Goal: Use online tool/utility: Utilize a website feature to perform a specific function

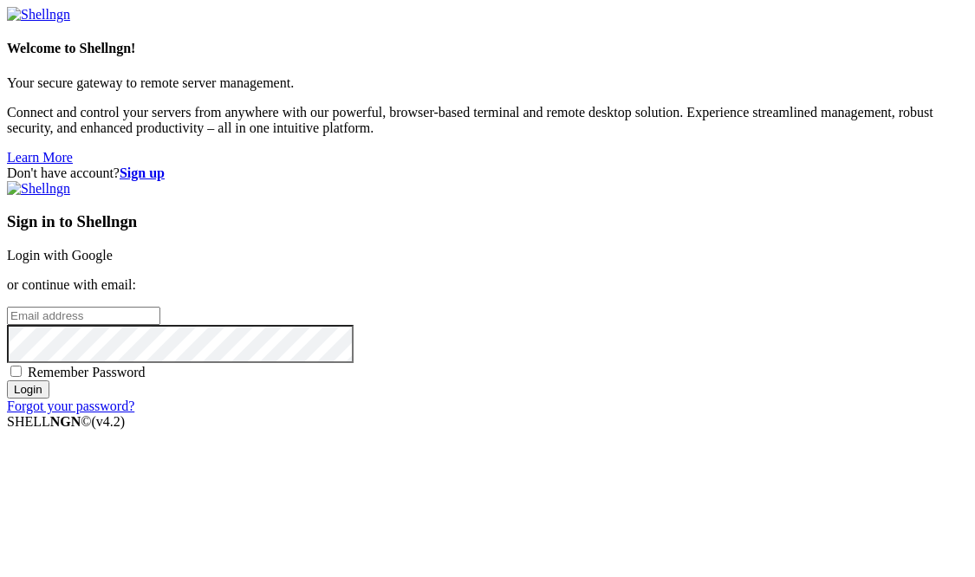
click at [146, 367] on span "Remember Password" at bounding box center [87, 372] width 118 height 15
click at [22, 367] on input "Remember Password" at bounding box center [15, 371] width 11 height 11
checkbox input "true"
click at [160, 307] on input "email" at bounding box center [83, 316] width 153 height 18
type input "fservage@gmail.com"
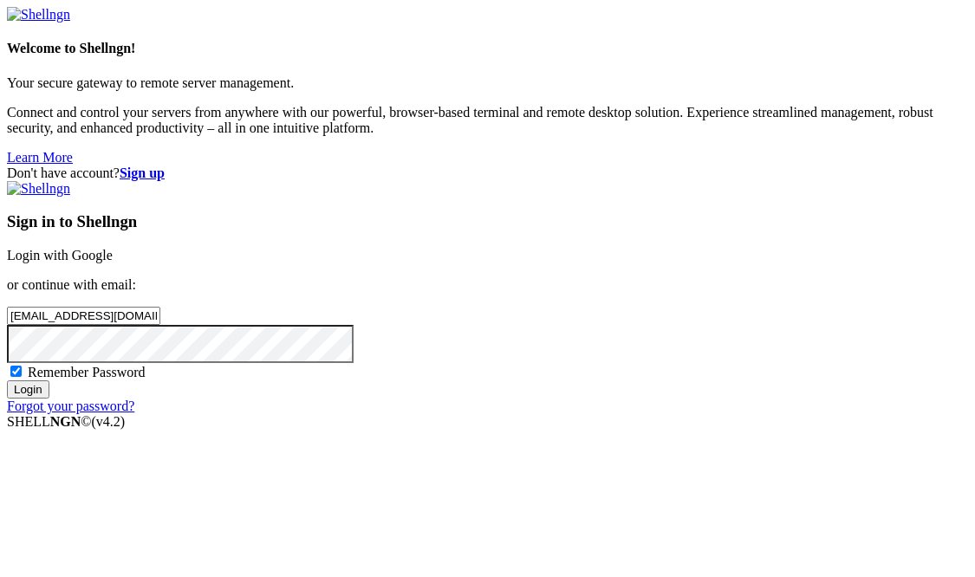
click at [7, 381] on input "Login" at bounding box center [28, 390] width 42 height 18
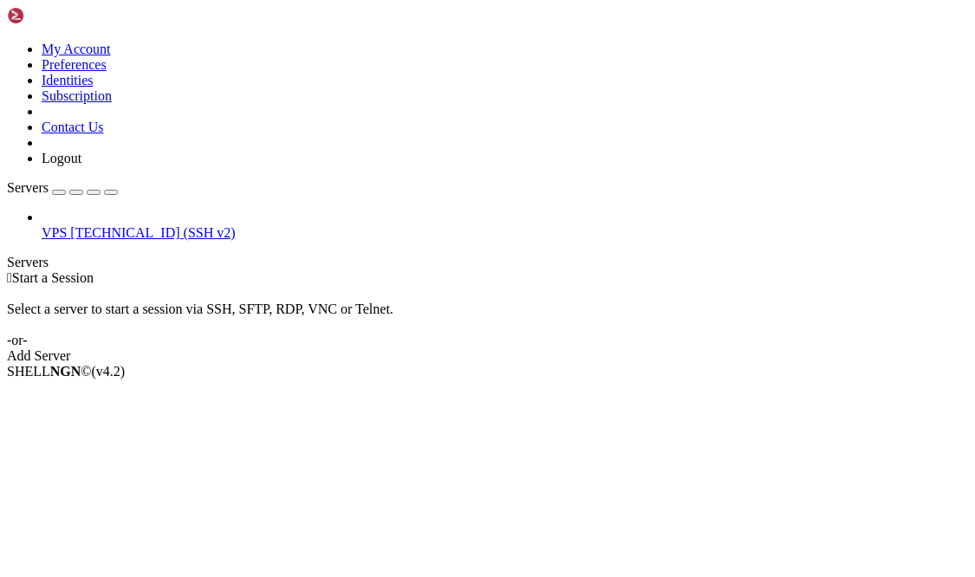
click at [94, 225] on span "162.216.114.140 (SSH v2)" at bounding box center [152, 232] width 165 height 15
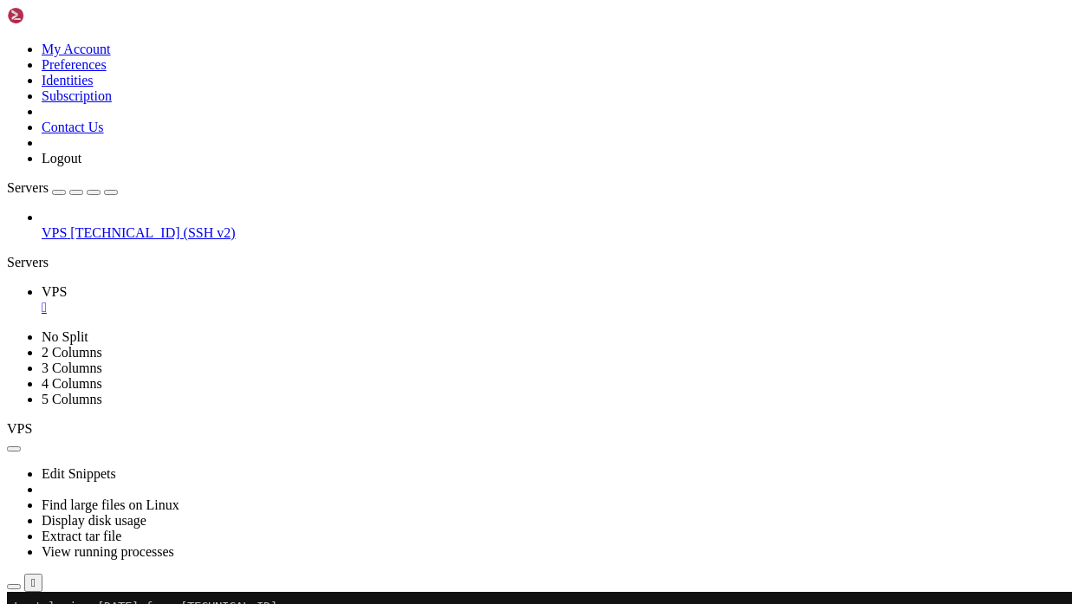
drag, startPoint x: 255, startPoint y: 1055, endPoint x: 385, endPoint y: 1061, distance: 130.2
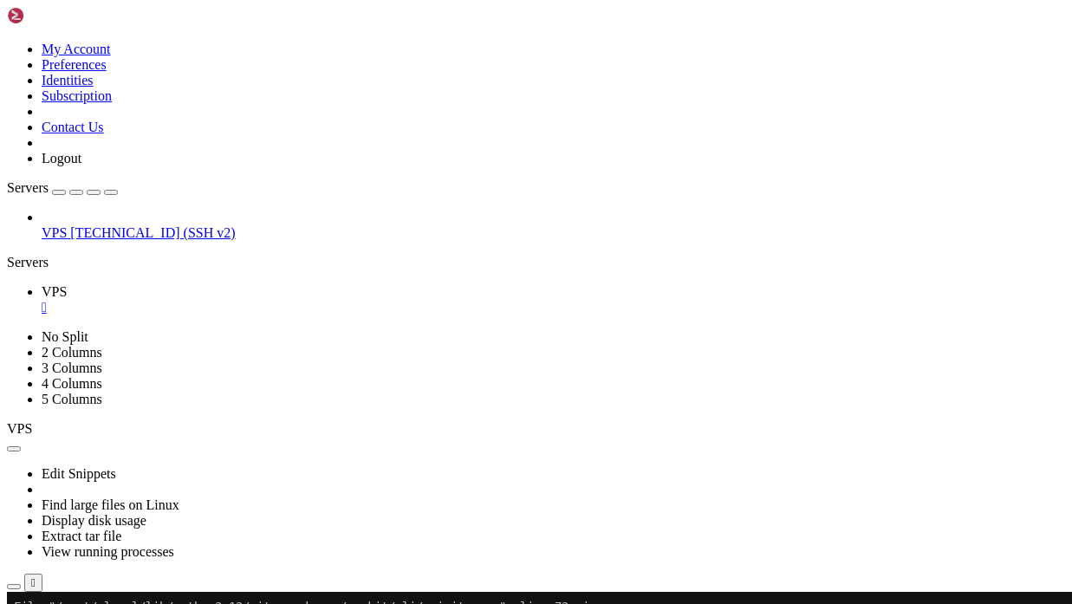
drag, startPoint x: 14, startPoint y: 699, endPoint x: 463, endPoint y: 765, distance: 453.9
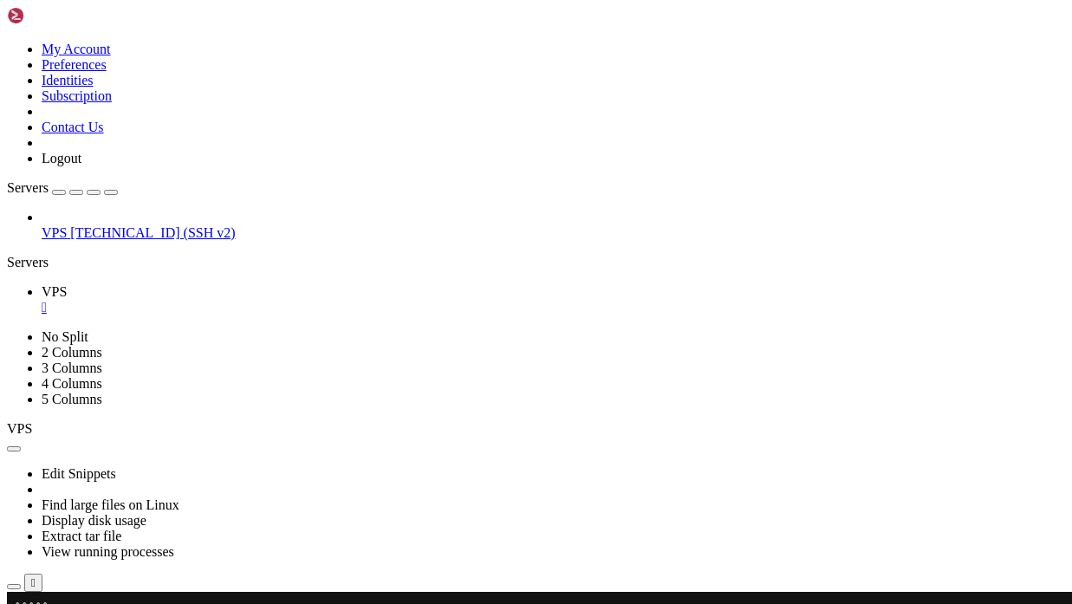
scroll to position [4571, 0]
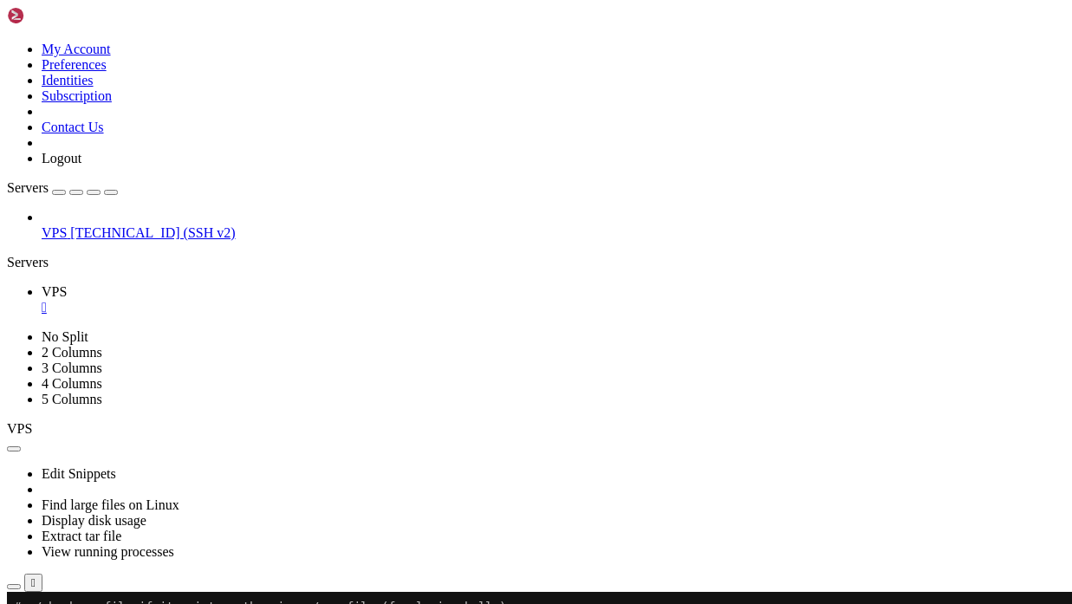
scroll to position [6381, 0]
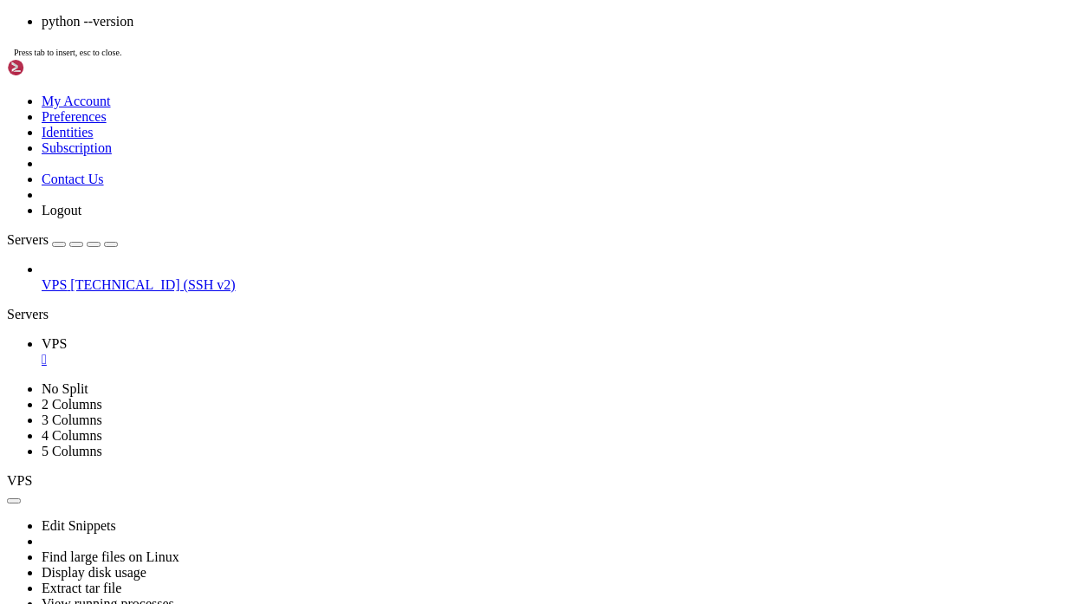
scroll to position [25400, 0]
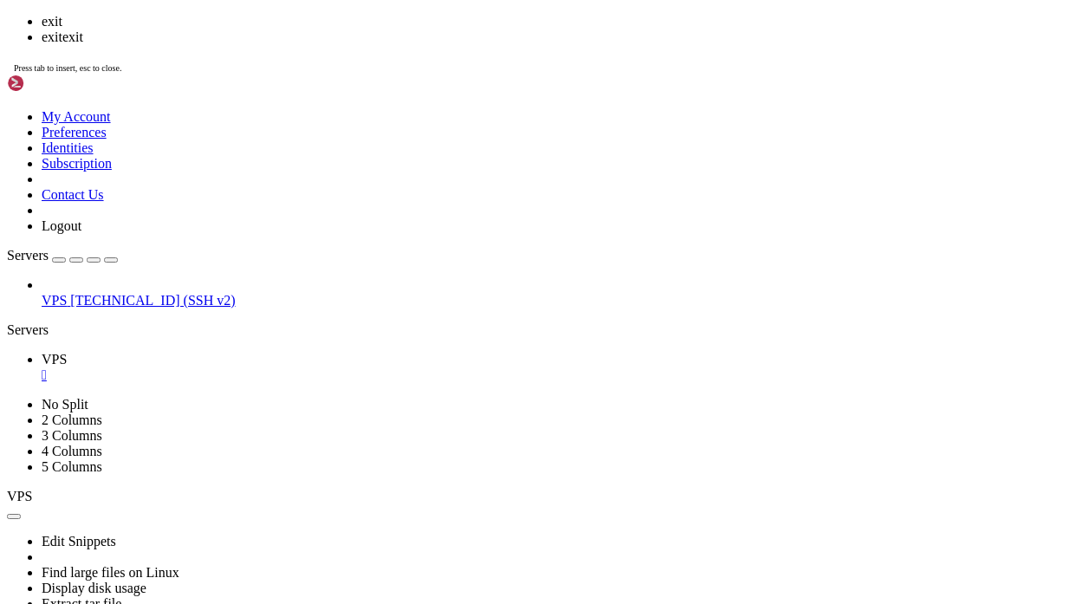
scroll to position [26882, 0]
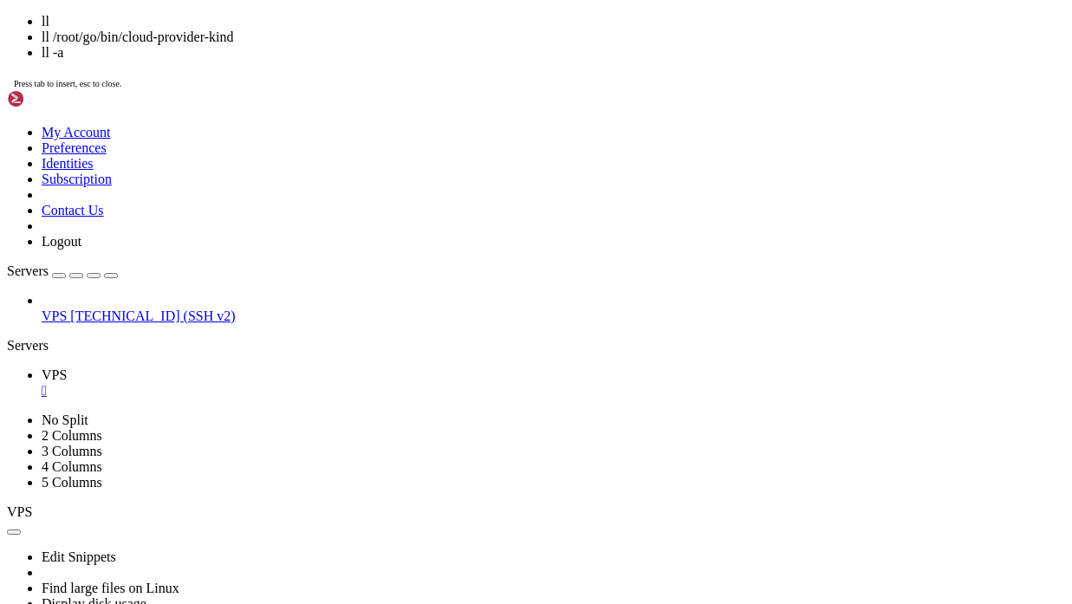
scroll to position [27428, 0]
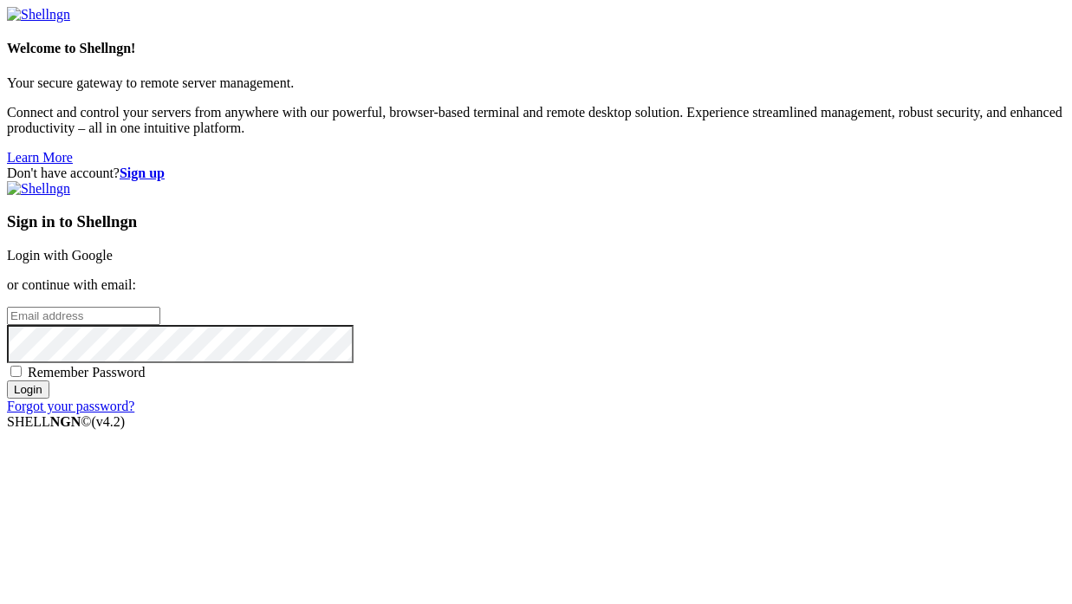
click at [146, 380] on span "Remember Password" at bounding box center [87, 372] width 118 height 15
click at [22, 377] on input "Remember Password" at bounding box center [15, 371] width 11 height 11
checkbox input "true"
click at [160, 307] on input "email" at bounding box center [83, 316] width 153 height 18
type input "[EMAIL_ADDRESS][DOMAIN_NAME]"
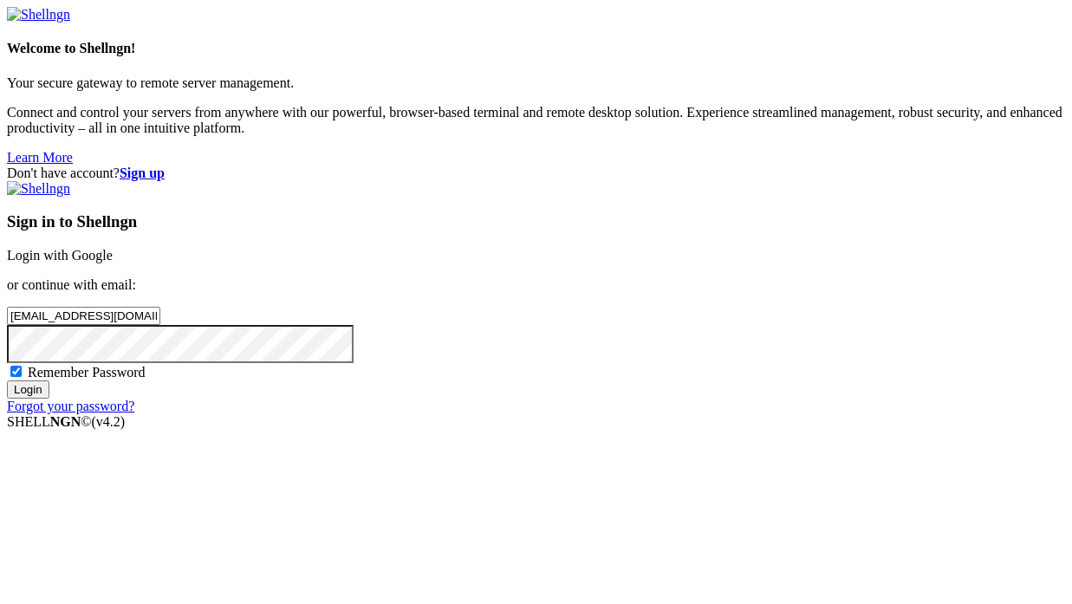
click at [7, 381] on input "Login" at bounding box center [28, 390] width 42 height 18
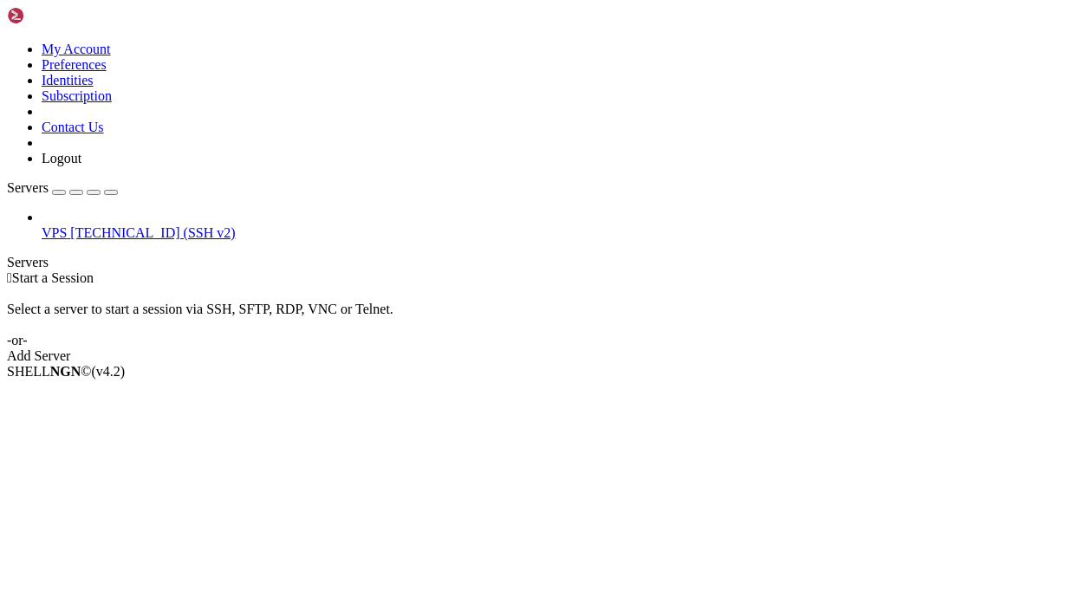
click at [70, 225] on span "[TECHNICAL_ID] (SSH v2)" at bounding box center [152, 232] width 165 height 15
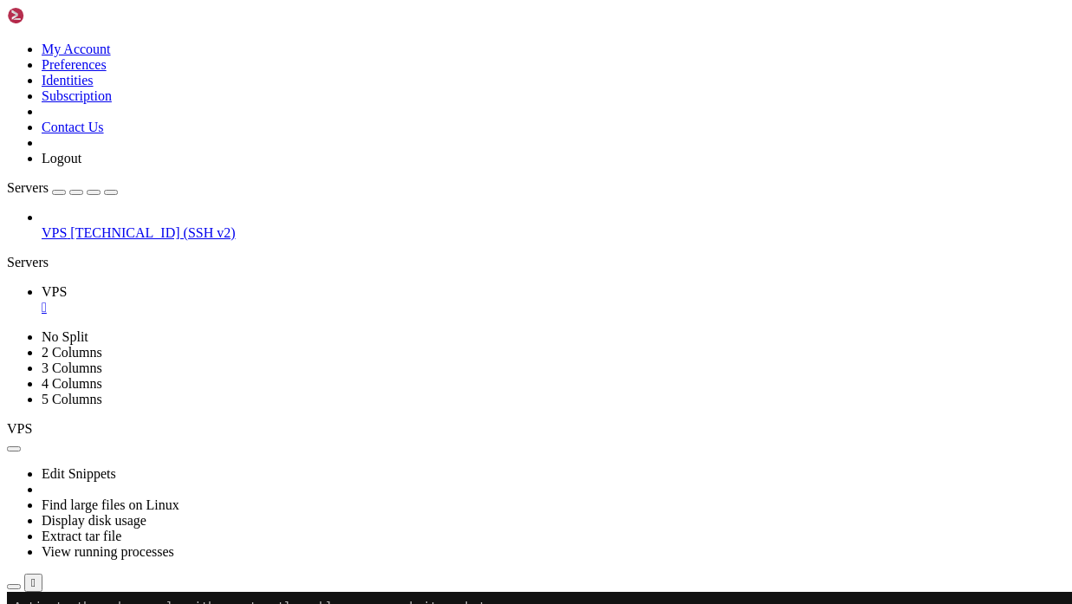
scroll to position [234, 0]
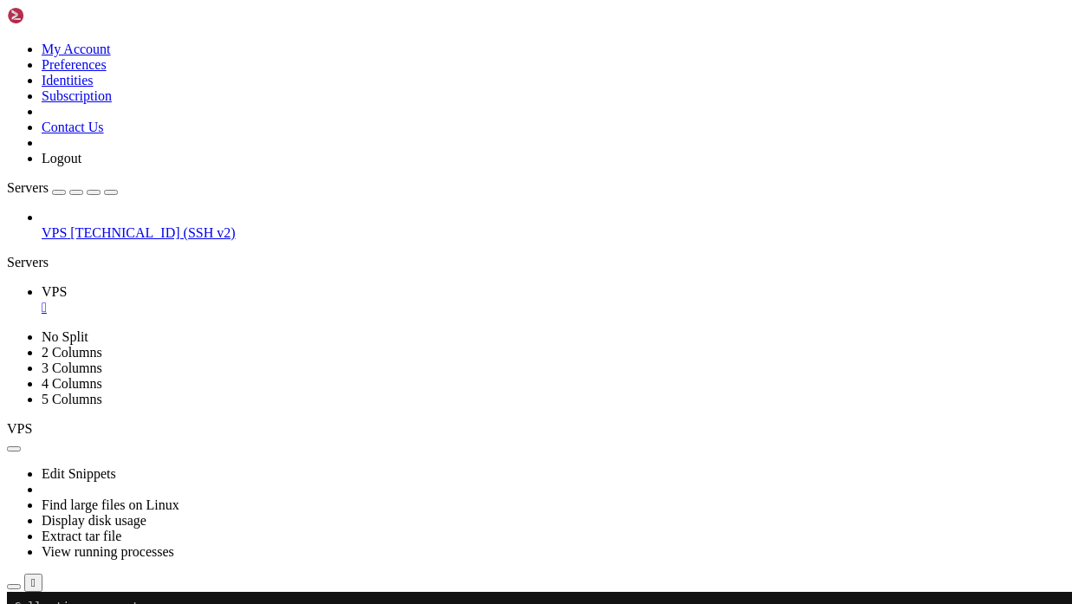
drag, startPoint x: 66, startPoint y: 747, endPoint x: 220, endPoint y: 764, distance: 155.2
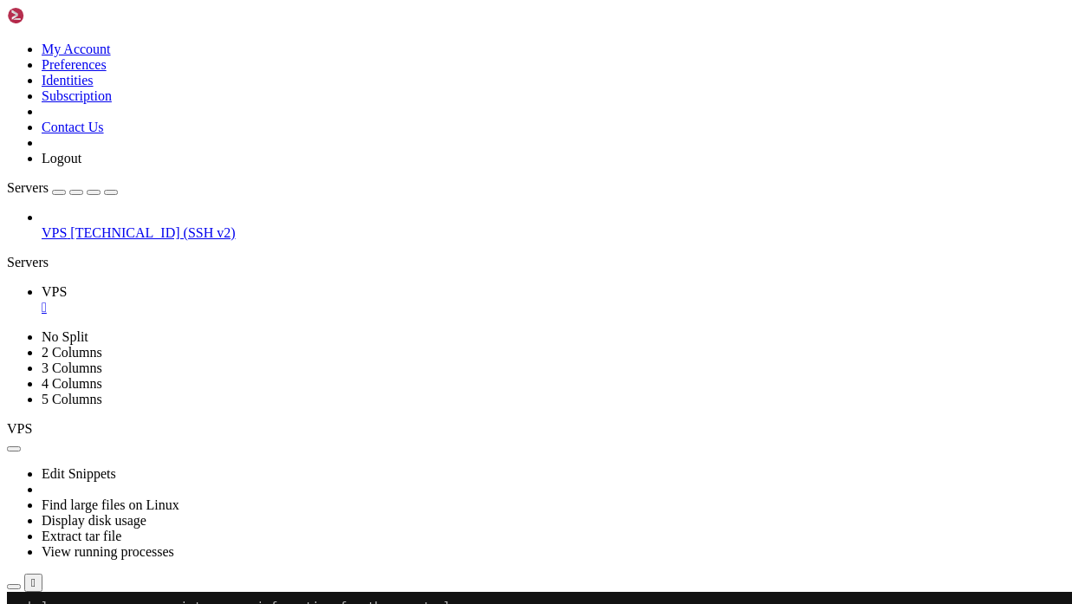
scroll to position [10890, 0]
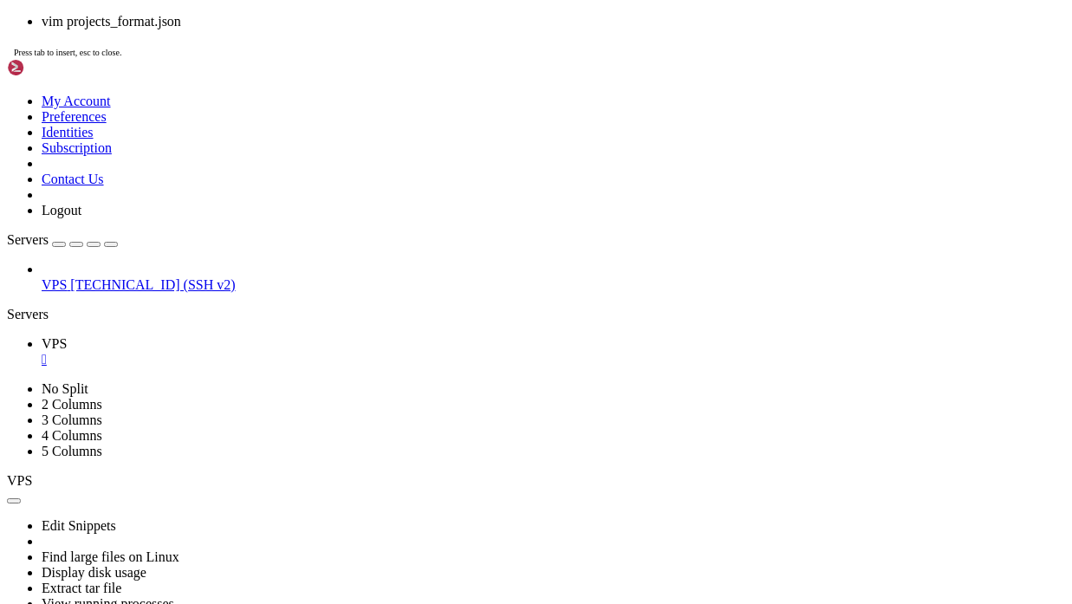
scroll to position [49348, 0]
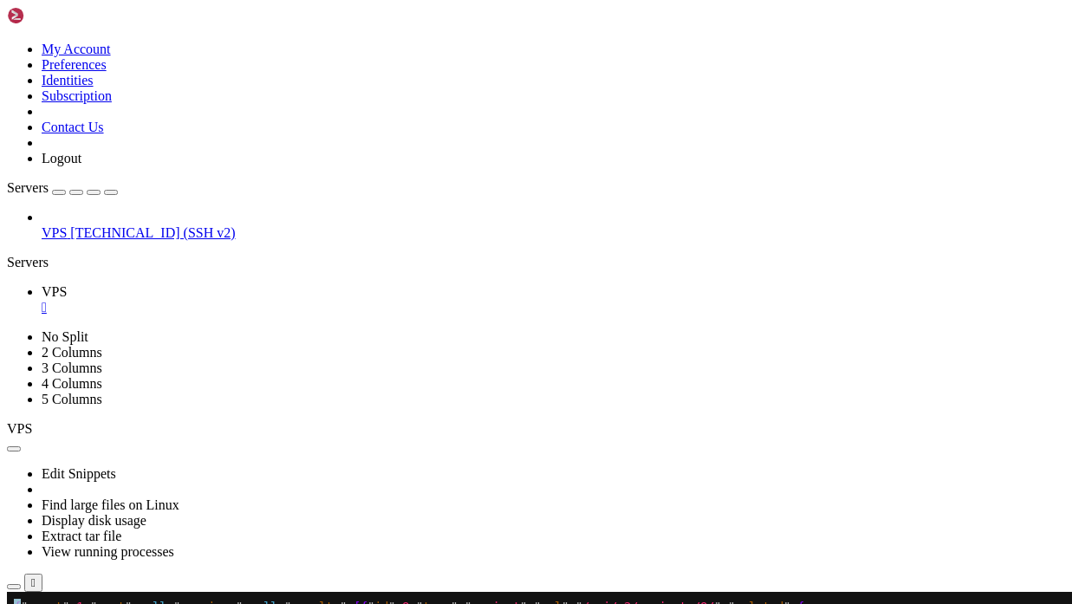
drag, startPoint x: 701, startPoint y: 997, endPoint x: -35, endPoint y: 636, distance: 819.5
drag, startPoint x: 50, startPoint y: 651, endPoint x: 151, endPoint y: 649, distance: 100.6
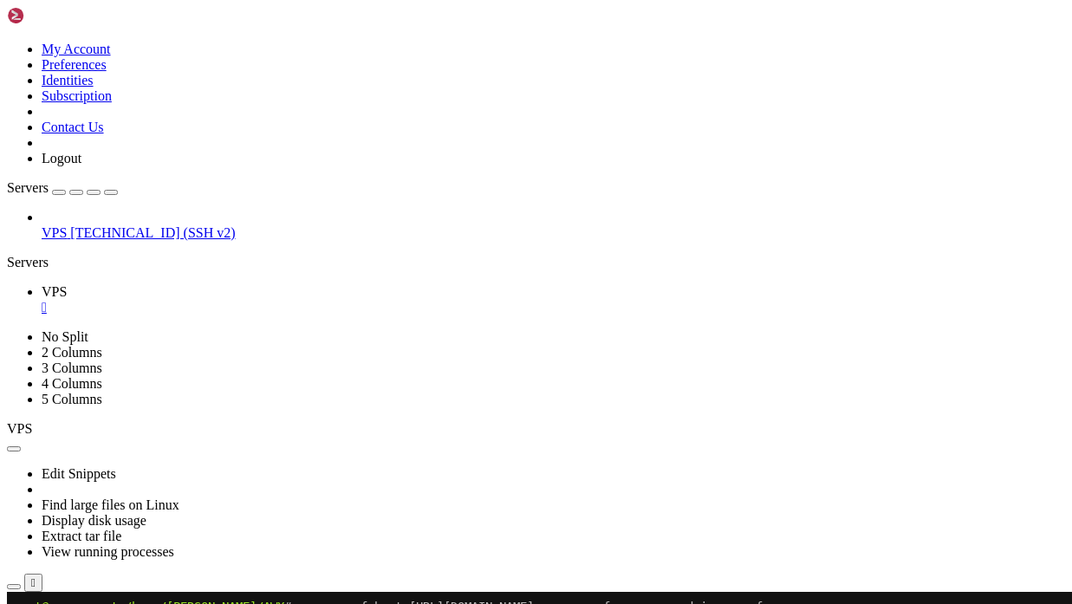
drag, startPoint x: 64, startPoint y: 842, endPoint x: 3, endPoint y: 634, distance: 217.8
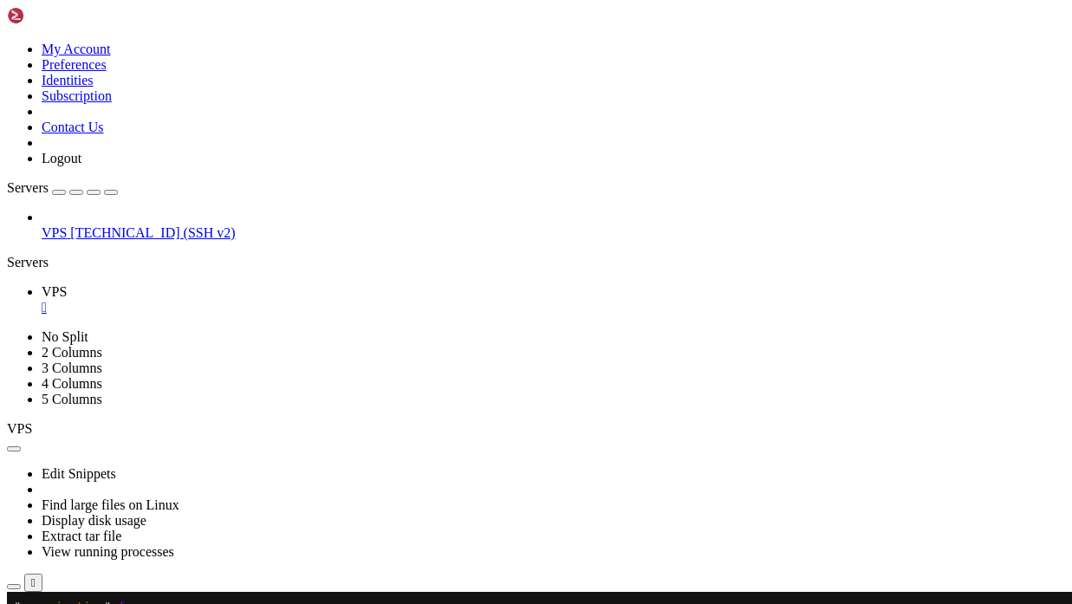
scroll to position [51096, 0]
drag, startPoint x: 51, startPoint y: 636, endPoint x: 211, endPoint y: 1064, distance: 456.1
drag, startPoint x: 64, startPoint y: 999, endPoint x: 73, endPoint y: 895, distance: 104.4
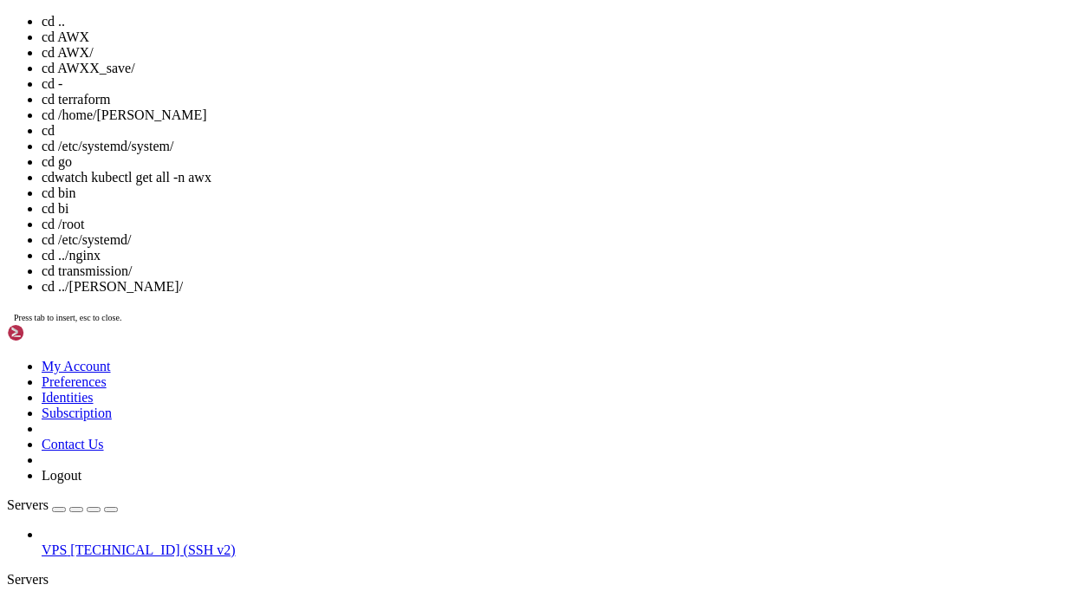
scroll to position [51221, 0]
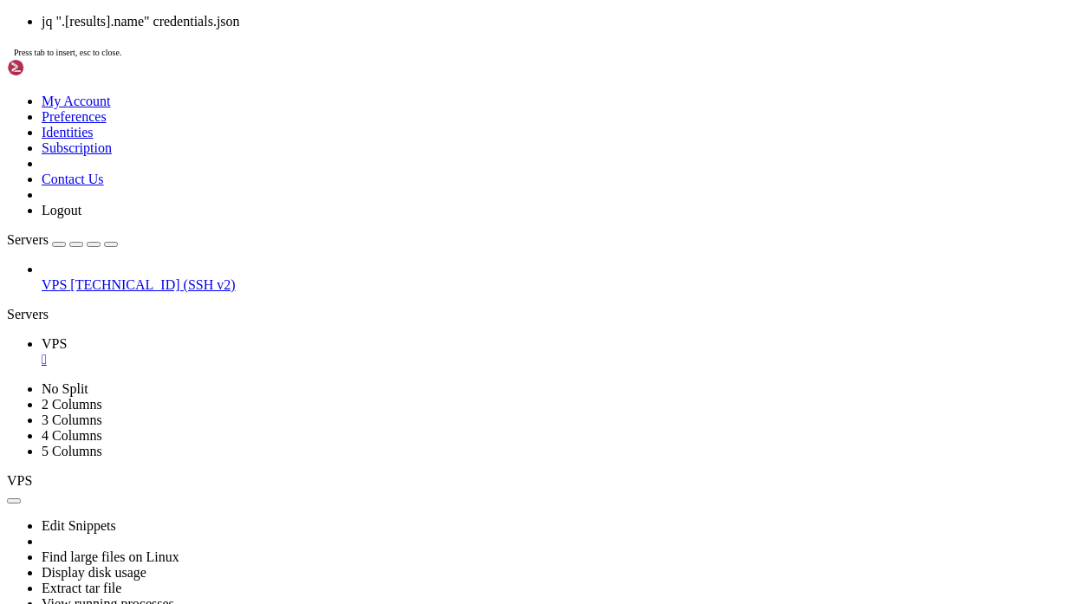
scroll to position [67680, 0]
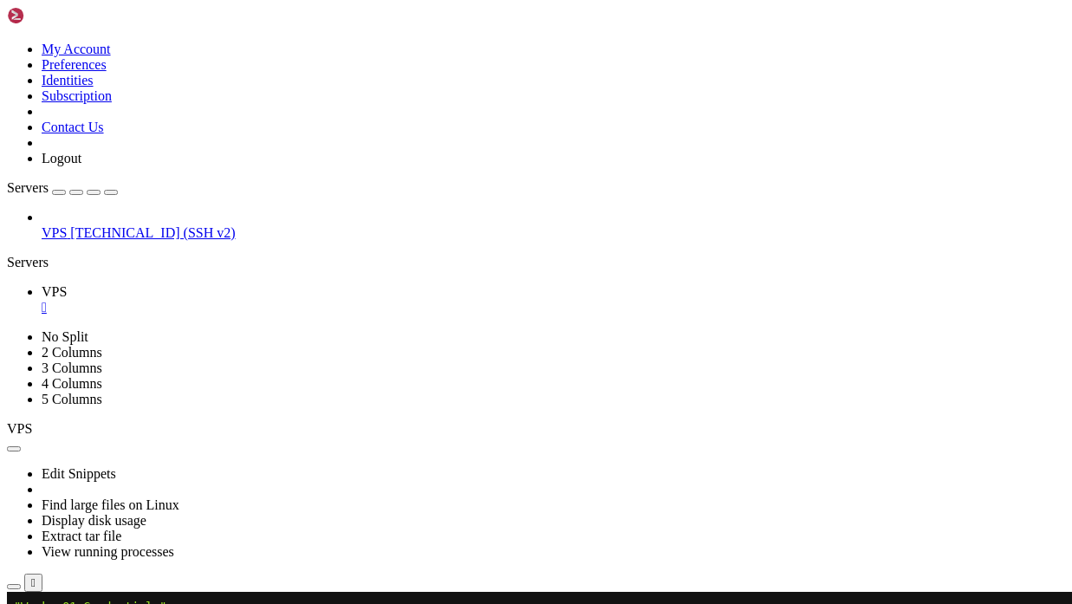
scroll to position [69039, 0]
